Goal: Information Seeking & Learning: Learn about a topic

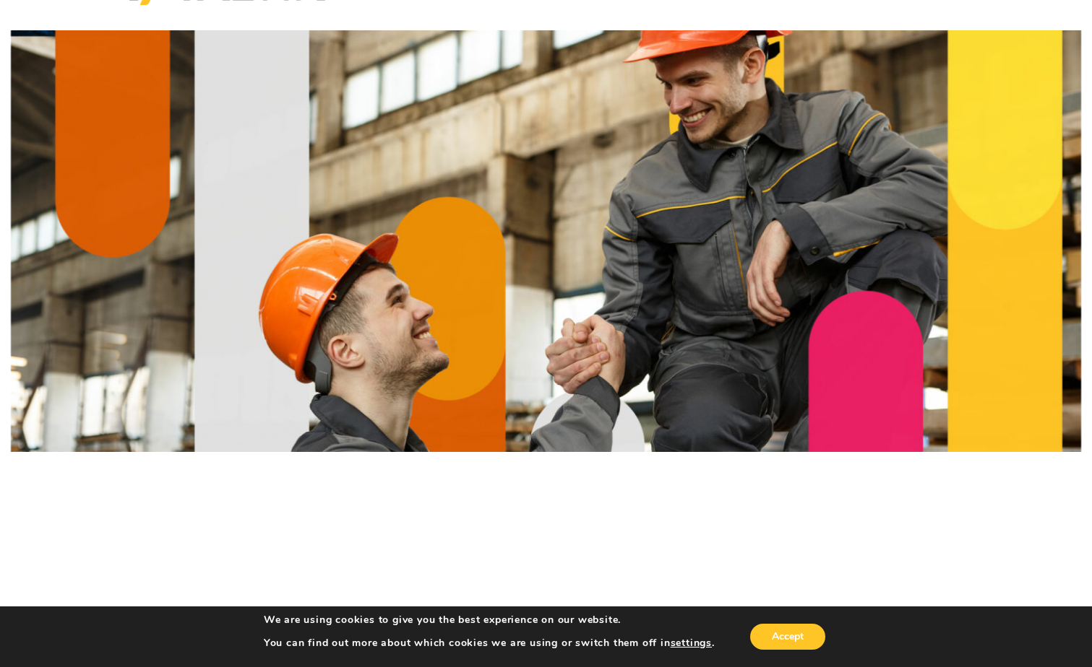
scroll to position [217, 0]
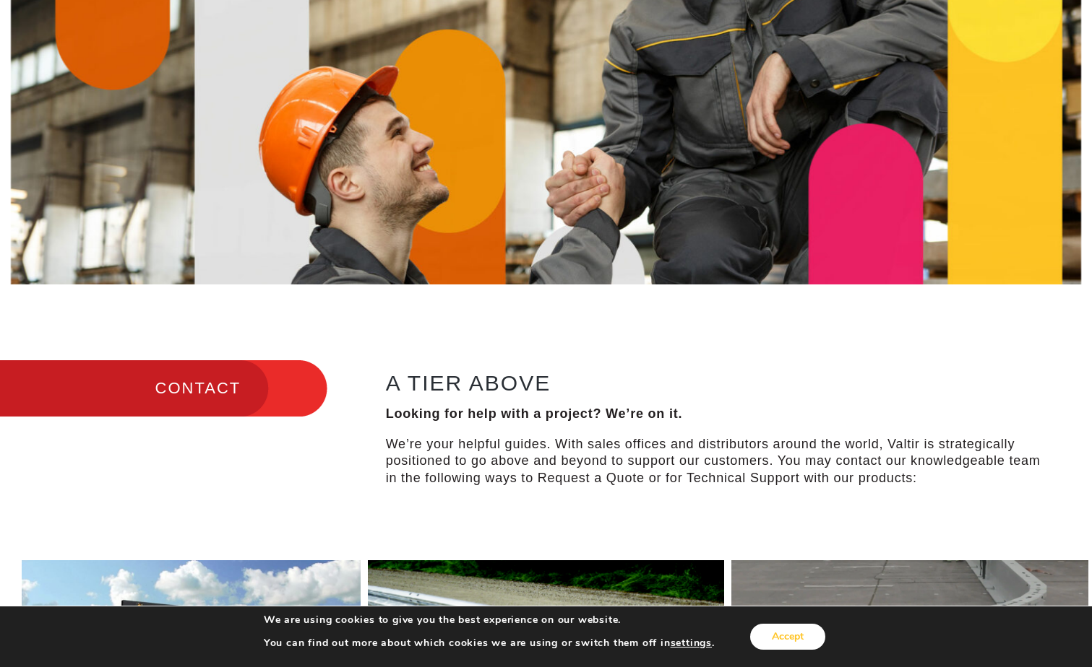
click at [804, 635] on button "Accept" at bounding box center [787, 637] width 75 height 26
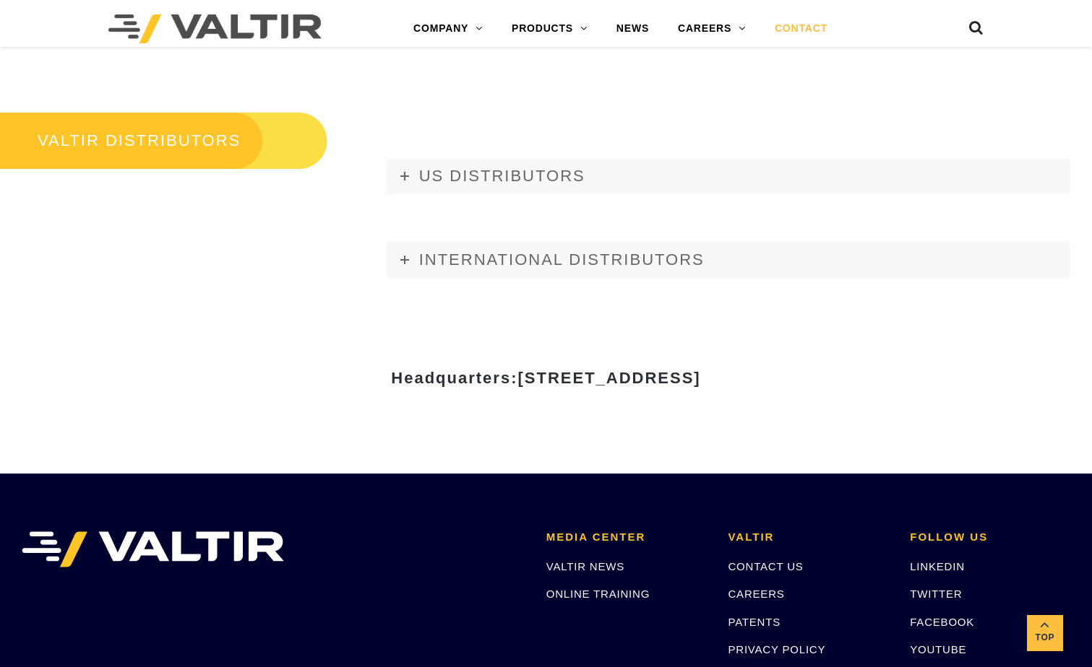
scroll to position [1734, 0]
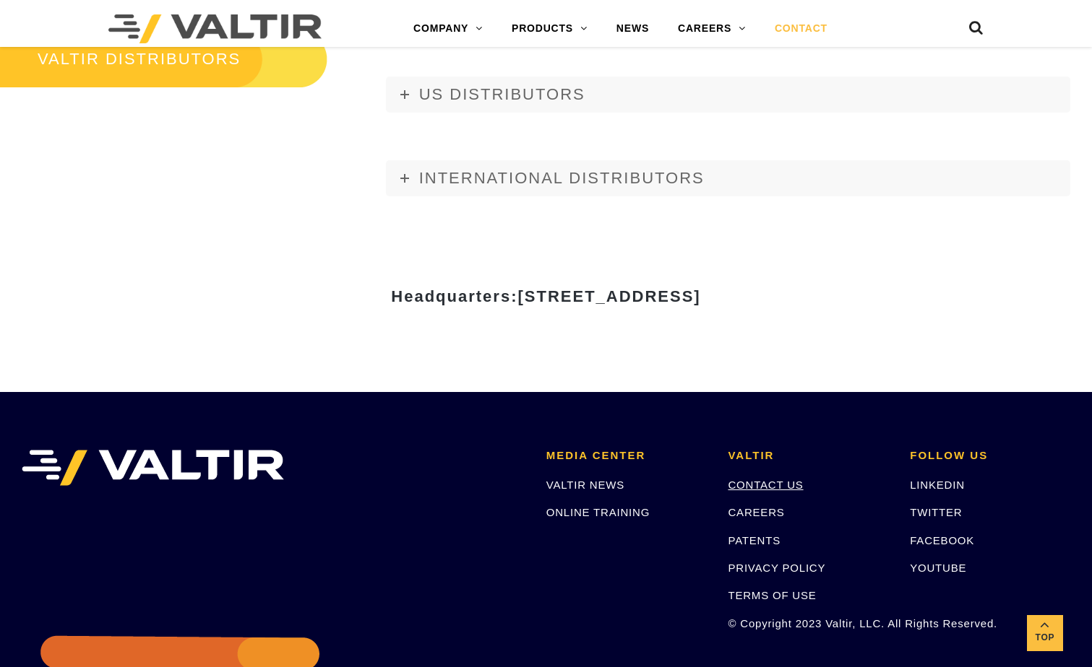
click at [791, 485] on link "CONTACT US" at bounding box center [764, 485] width 75 height 12
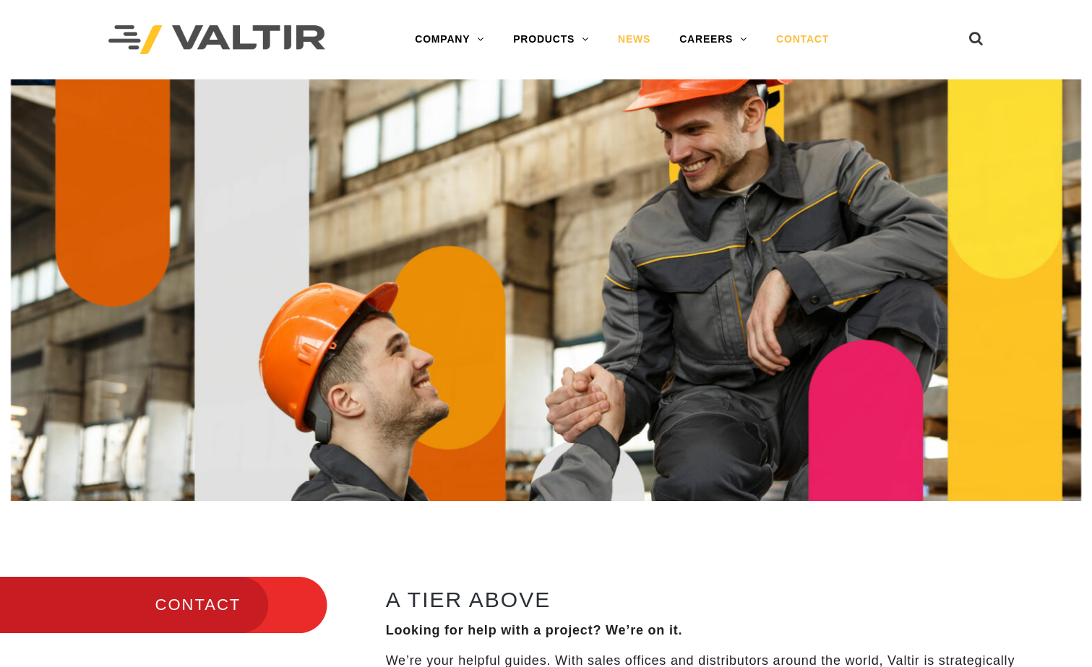
click at [639, 40] on link "NEWS" at bounding box center [633, 39] width 61 height 29
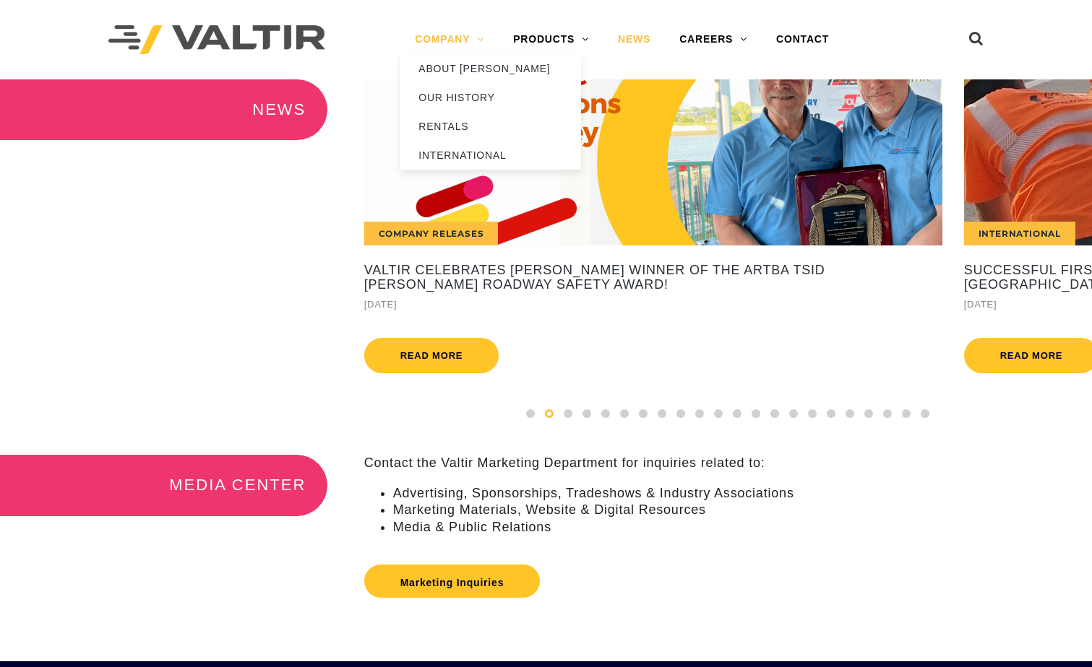
click at [466, 35] on link "COMPANY" at bounding box center [449, 39] width 98 height 29
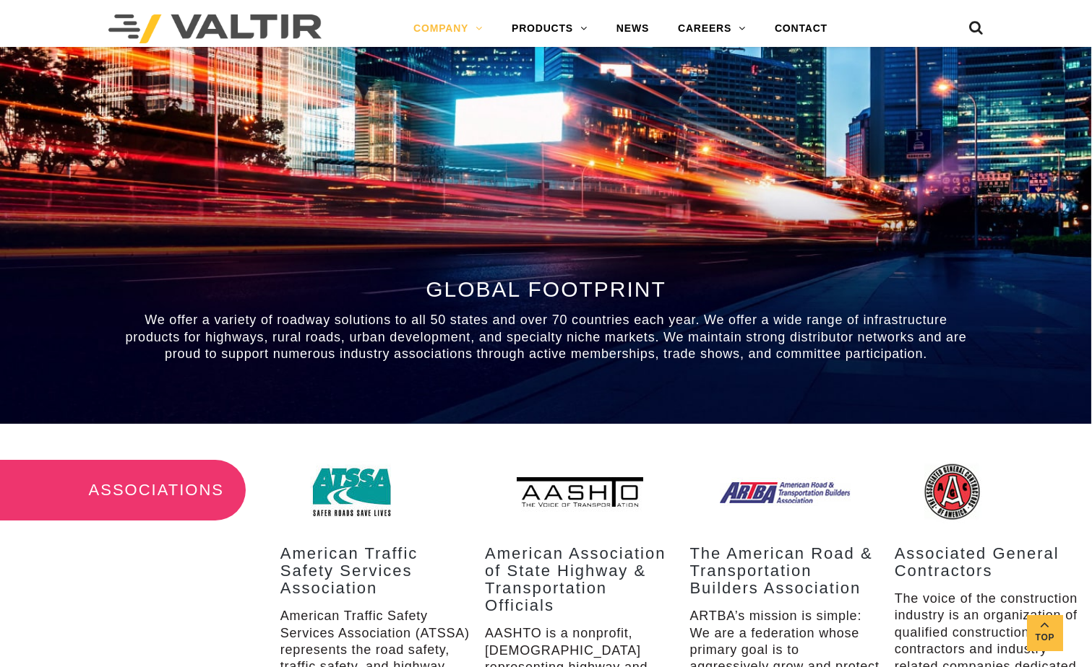
scroll to position [1517, 0]
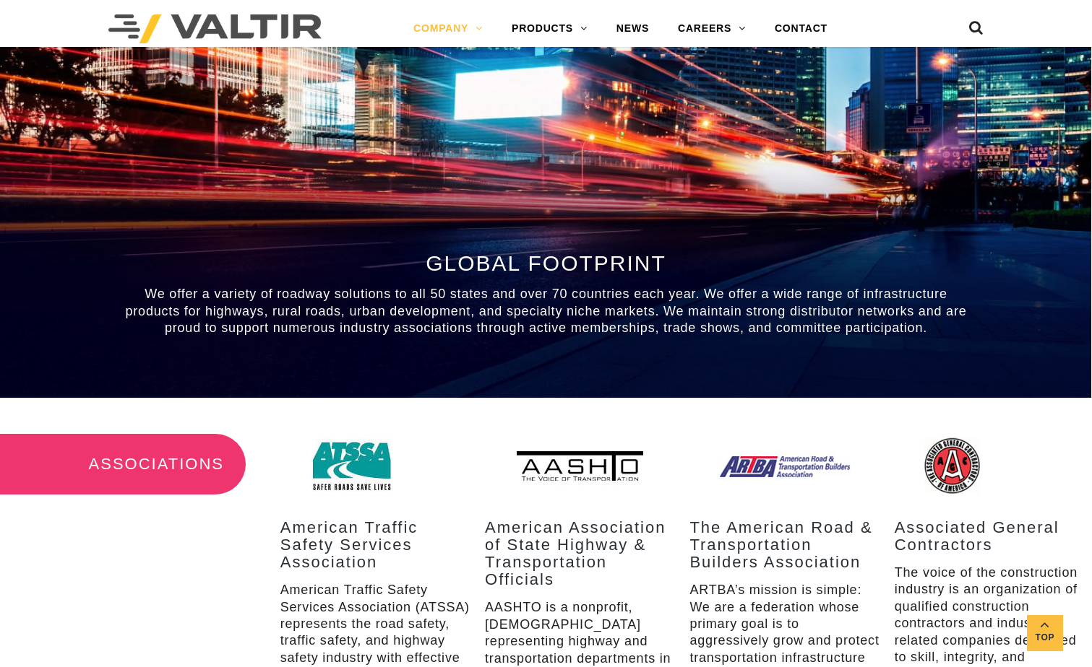
click at [34, 112] on div "GLOBAL FOOTPRINT We offer a variety of roadway solutions to all 50 states and o…" at bounding box center [546, 159] width 1092 height 475
